Goal: Information Seeking & Learning: Learn about a topic

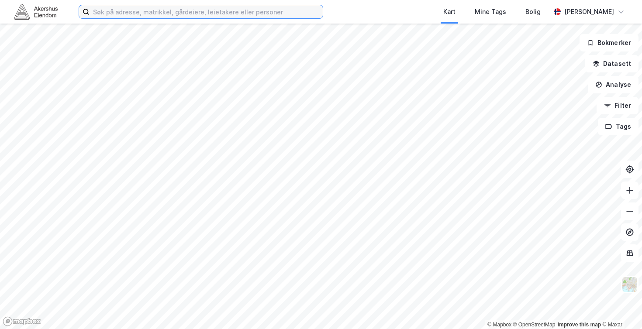
click at [252, 7] on input at bounding box center [206, 11] width 233 height 13
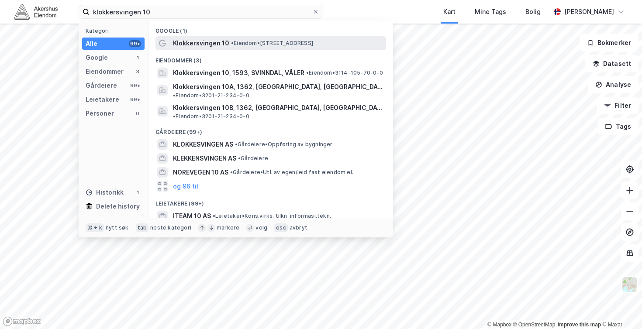
click at [218, 39] on span "Klokkersvingen 10" at bounding box center [201, 43] width 56 height 10
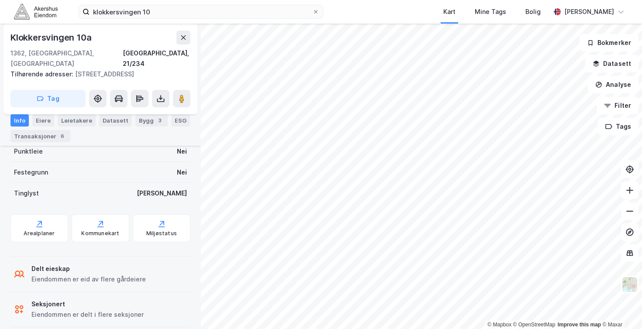
scroll to position [227, 0]
click at [80, 308] on div "Eiendommen er delt i flere seksjoner" at bounding box center [87, 313] width 112 height 10
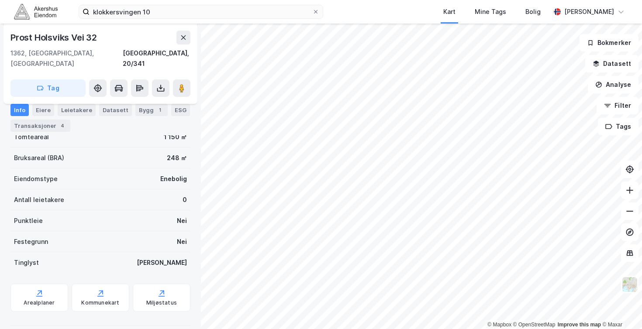
scroll to position [101, 0]
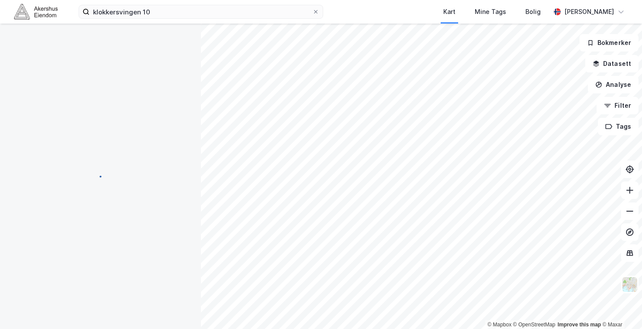
scroll to position [101, 0]
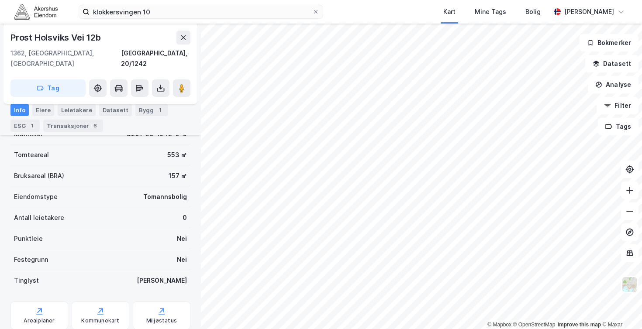
scroll to position [101, 0]
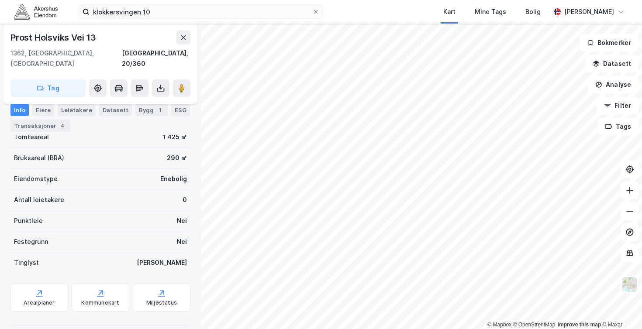
scroll to position [101, 0]
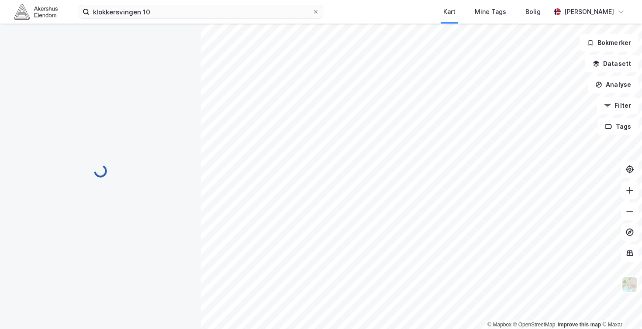
scroll to position [101, 0]
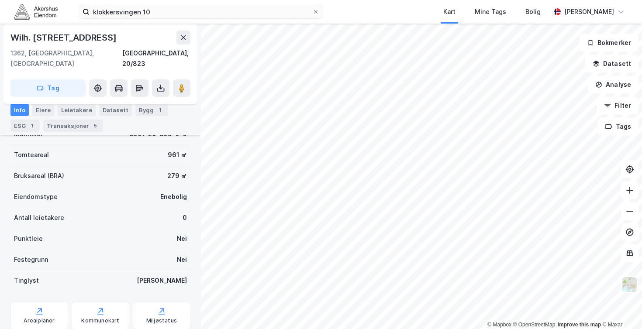
scroll to position [154, 0]
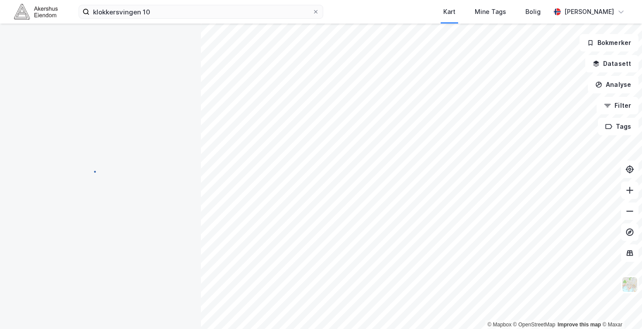
scroll to position [154, 0]
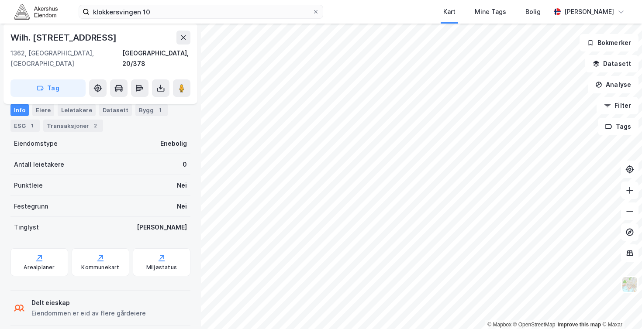
scroll to position [154, 0]
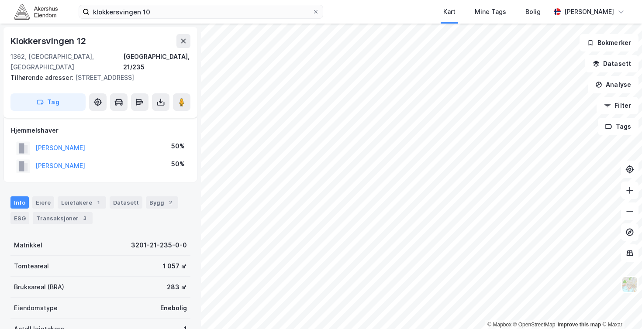
scroll to position [154, 0]
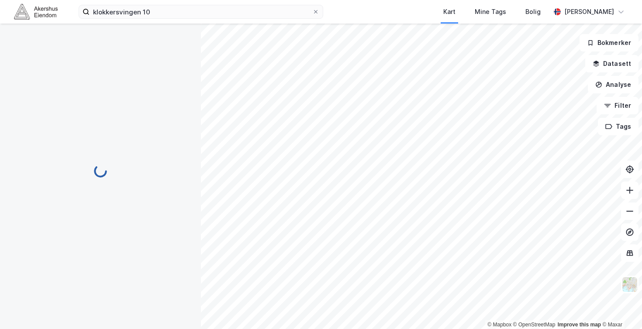
scroll to position [154, 0]
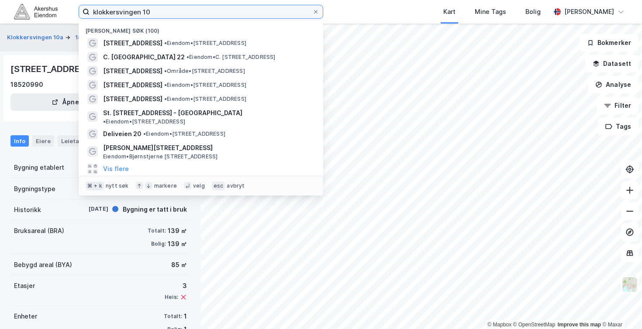
drag, startPoint x: 172, startPoint y: 16, endPoint x: 45, endPoint y: -2, distance: 127.9
click at [45, 0] on html "klokkersvingen 10 Nylige søk (100) Klokkersvingen 10B • Eiendom • [STREET_ADDRE…" at bounding box center [321, 164] width 642 height 329
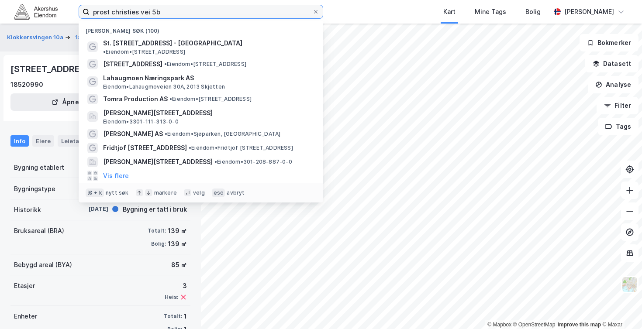
type input "prost christies vei 5b"
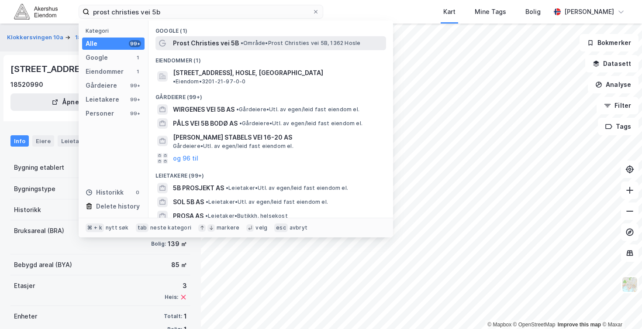
click at [214, 45] on span "Prost Christies vei 5B" at bounding box center [206, 43] width 66 height 10
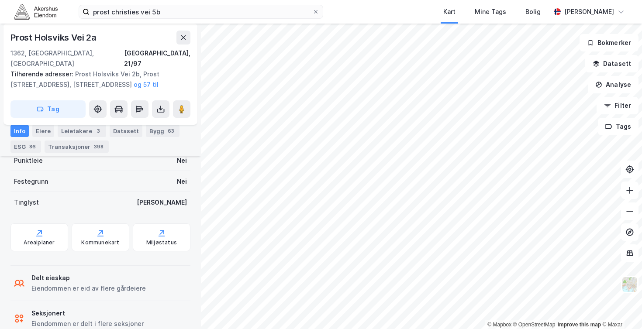
scroll to position [325, 0]
